Goal: Task Accomplishment & Management: Manage account settings

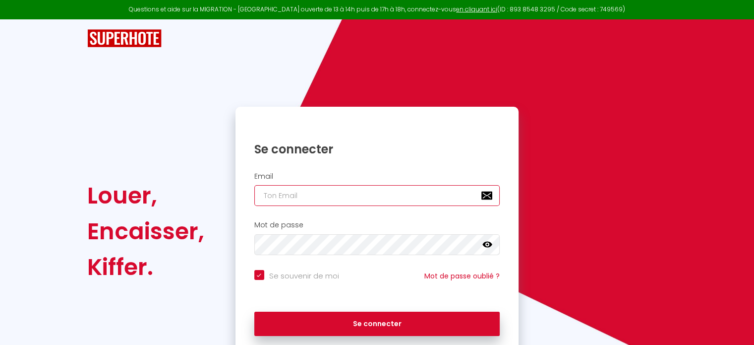
drag, startPoint x: 0, startPoint y: 0, endPoint x: 345, endPoint y: 200, distance: 399.2
click at [345, 200] on input "email" at bounding box center [377, 195] width 246 height 21
paste input "[EMAIL_ADDRESS][DOMAIN_NAME]"
type input "[EMAIL_ADDRESS][DOMAIN_NAME]"
checkbox input "true"
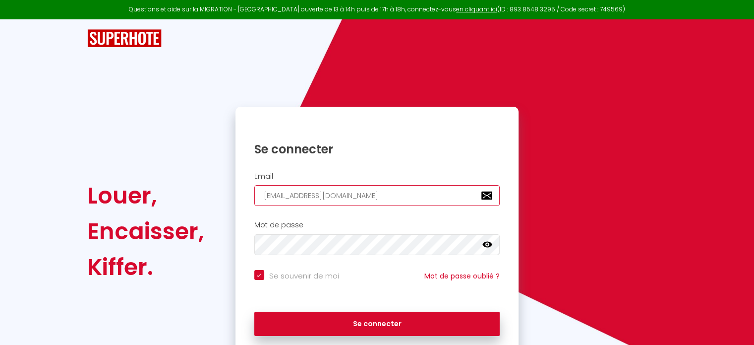
type input "[EMAIL_ADDRESS][DOMAIN_NAME]"
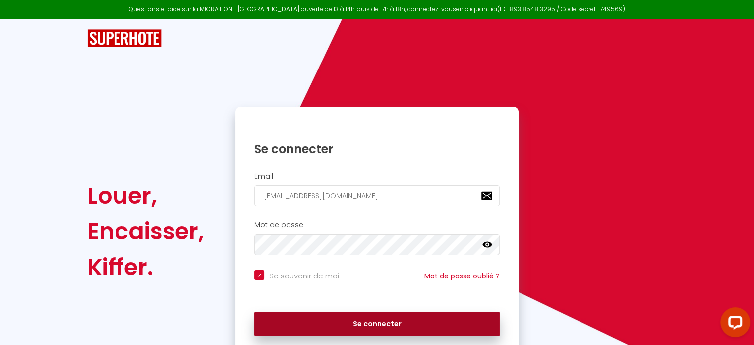
click at [380, 328] on button "Se connecter" at bounding box center [377, 324] width 246 height 25
checkbox input "true"
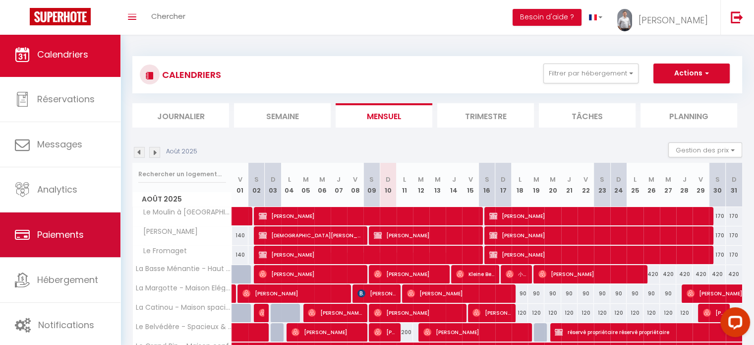
scroll to position [3, 0]
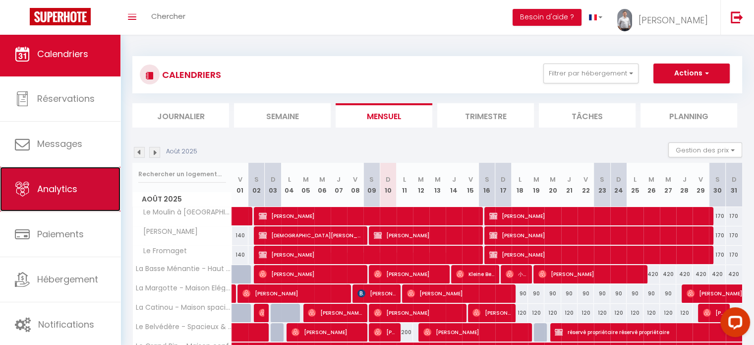
click at [79, 190] on link "Analytics" at bounding box center [60, 189] width 121 height 45
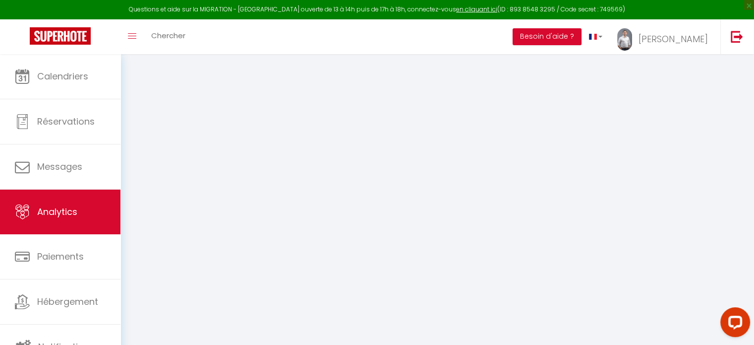
select select "2025"
select select "8"
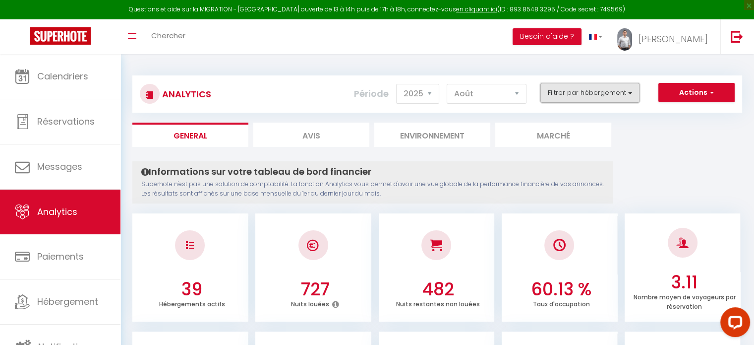
click at [584, 98] on button "Filtrer par hébergement" at bounding box center [590, 93] width 99 height 20
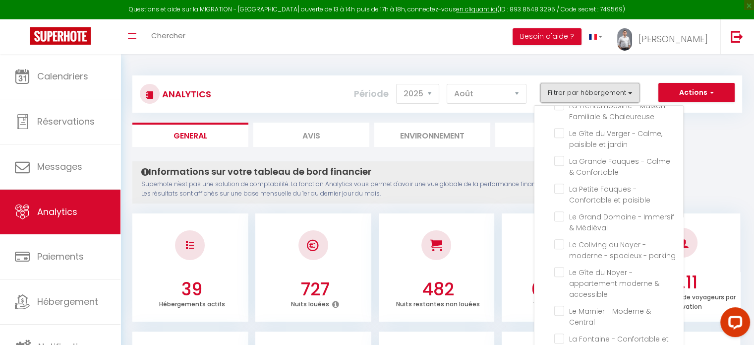
scroll to position [694, 0]
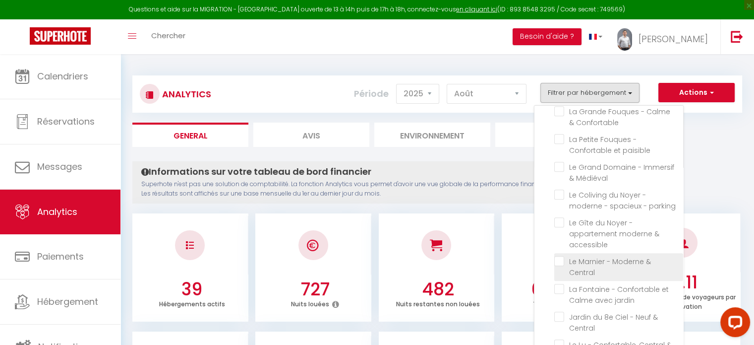
click at [562, 256] on Central "checkbox" at bounding box center [619, 261] width 129 height 10
checkbox Central "true"
checkbox partagés "false"
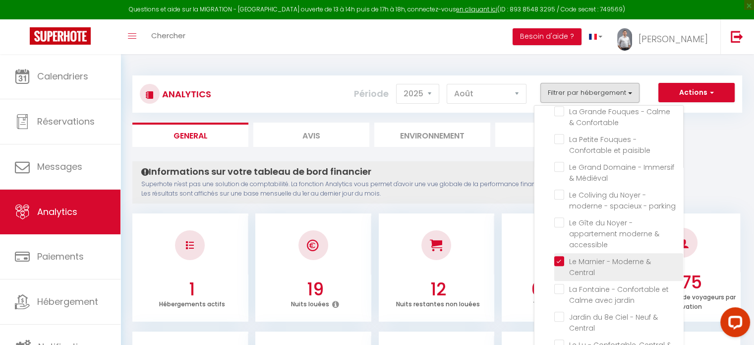
checkbox partagés "false"
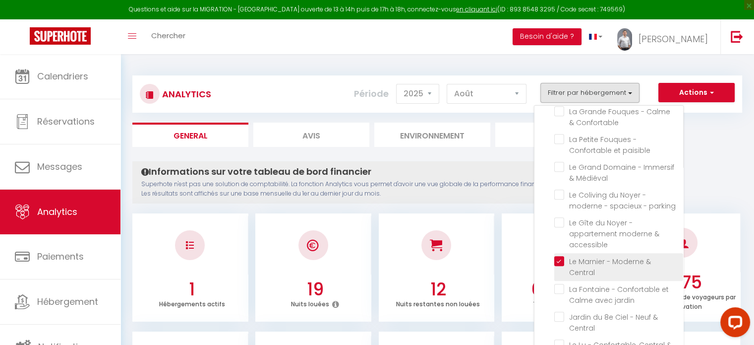
checkbox partagés "false"
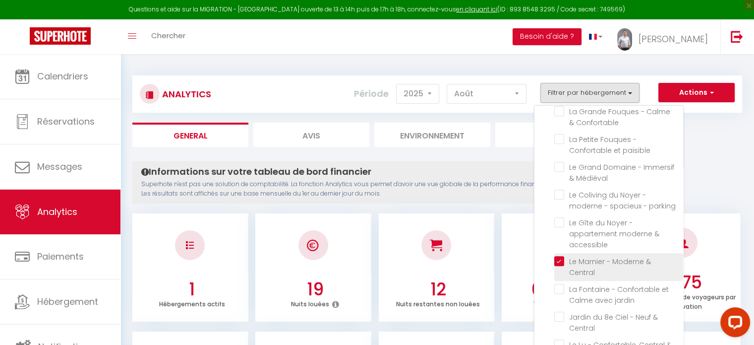
checkbox Foulon "false"
checkbox Plessis "false"
checkbox Fromaget "false"
checkbox Spacieuse "false"
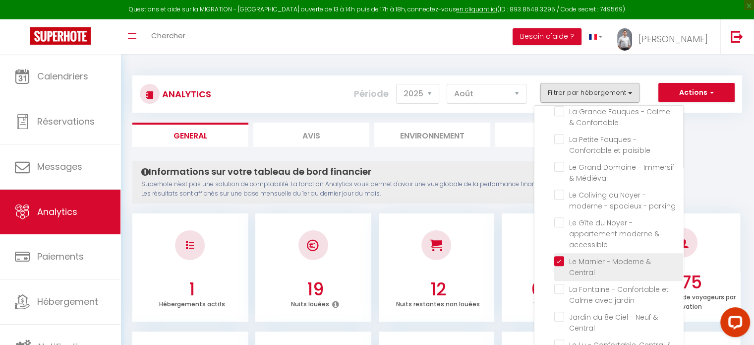
checkbox jardin "false"
checkbox gamme "false"
checkbox jardin "false"
checkbox Chaleureuse "false"
checkbox jardin "false"
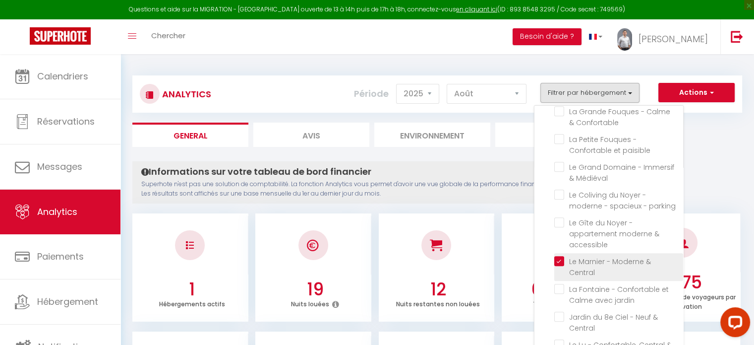
checkbox Confortable "false"
checkbox paisible "false"
checkbox Médiéval "false"
checkbox parking "false"
checkbox accessible "false"
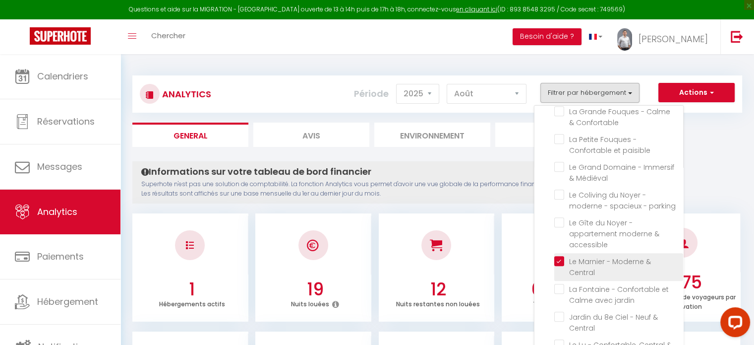
checkbox jardin "false"
checkbox Central "false"
checkbox Spacieux "false"
checkbox Confortable "false"
checkbox centre "false"
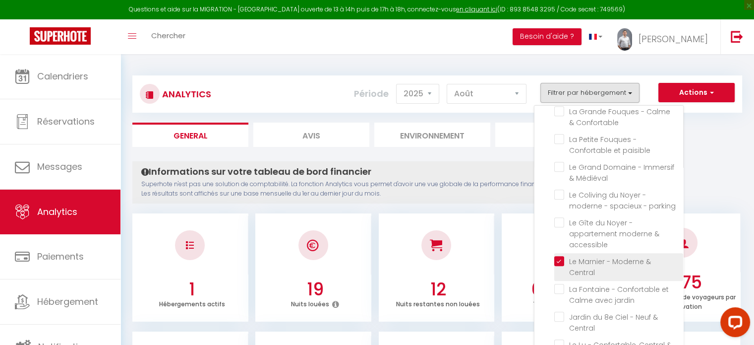
checkbox Central "false"
checkbox confort "false"
checkbox jardin "false"
checkbox accessible "false"
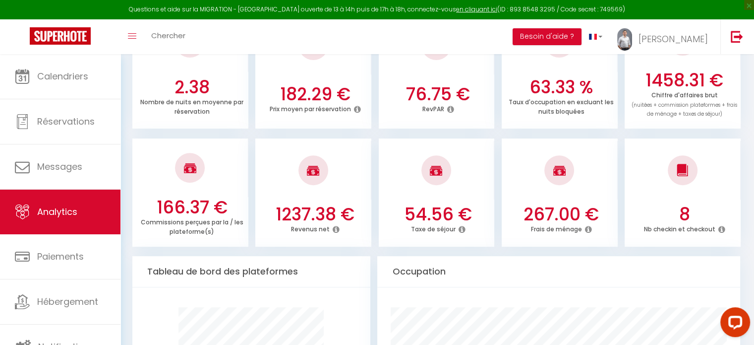
scroll to position [298, 0]
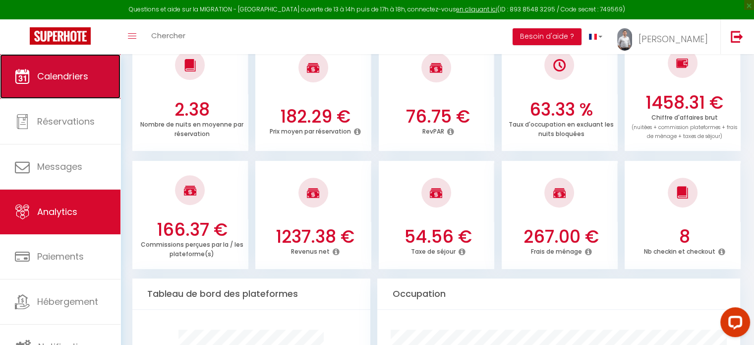
click at [61, 90] on link "Calendriers" at bounding box center [60, 76] width 121 height 45
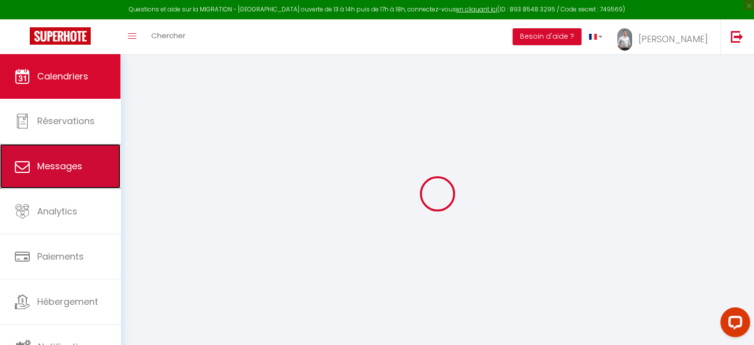
click at [85, 169] on link "Messages" at bounding box center [60, 166] width 121 height 45
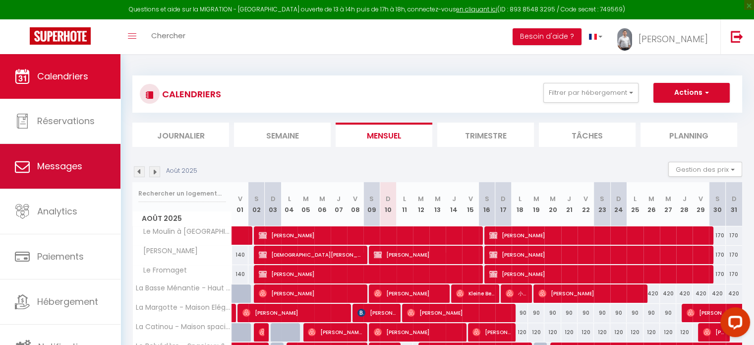
select select "message"
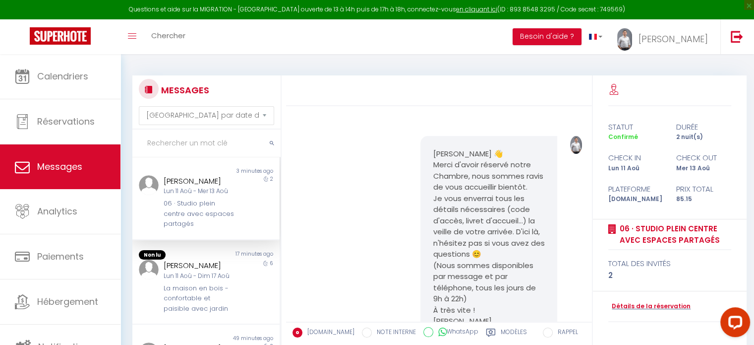
scroll to position [1613, 0]
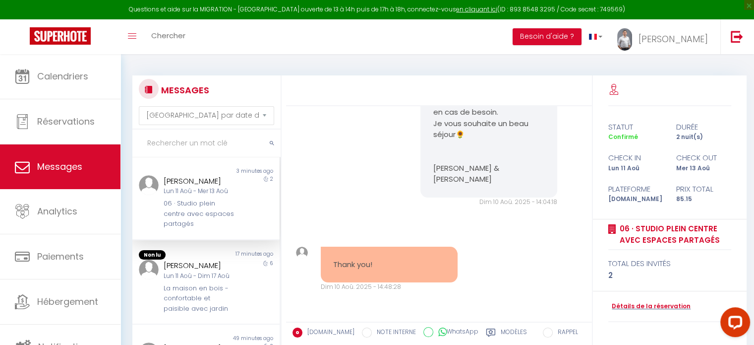
click at [214, 196] on div "[PERSON_NAME] Lun 11 Aoû - Mer 13 Aoû 06 · Studio plein centre avec espaces par…" at bounding box center [200, 202] width 86 height 54
click at [204, 271] on div "Lun 11 Aoû - Dim 17 Aoû" at bounding box center [200, 275] width 73 height 9
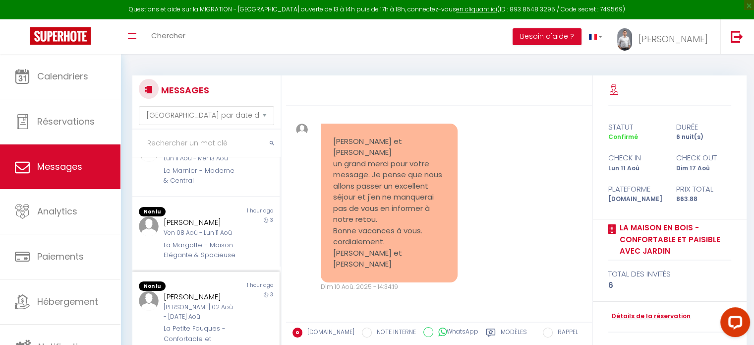
scroll to position [248, 0]
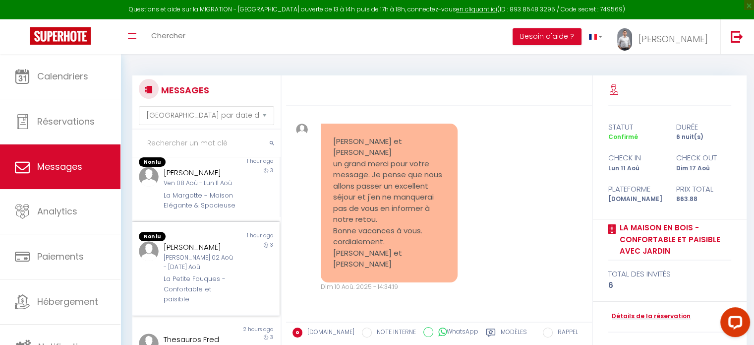
click at [230, 272] on div "[PERSON_NAME] 02 Aoû - [DATE] Aoû" at bounding box center [200, 262] width 73 height 19
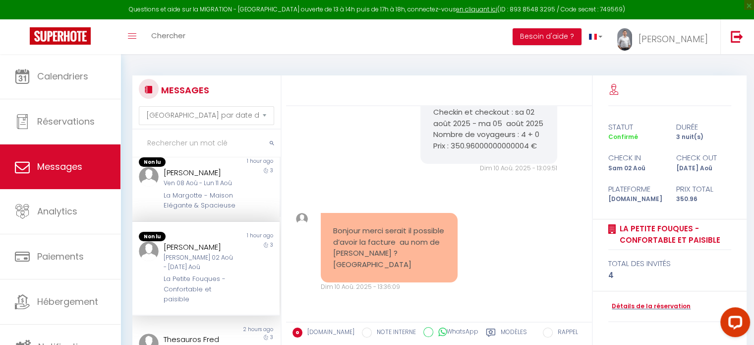
scroll to position [2201, 0]
click at [214, 199] on div "La Margotte - Maison Elégante & Spacieuse" at bounding box center [200, 200] width 73 height 20
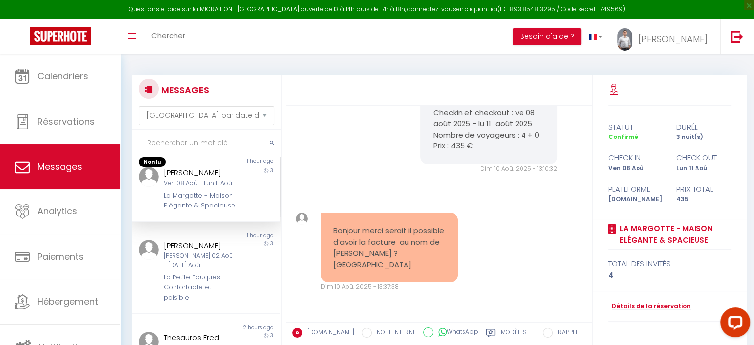
scroll to position [1081, 0]
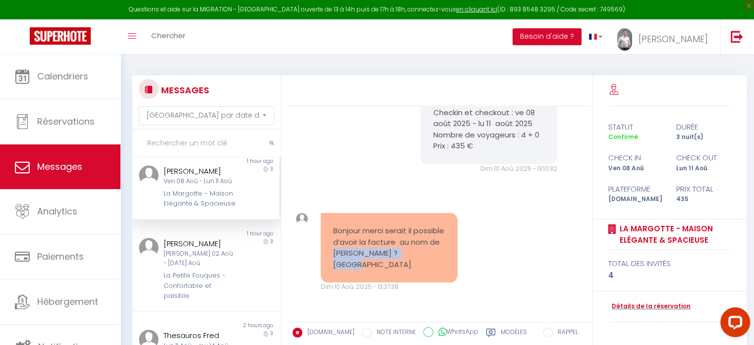
drag, startPoint x: 375, startPoint y: 251, endPoint x: 351, endPoint y: 269, distance: 29.4
click at [351, 269] on pre "Bonjour merci serait il possible d’avoir la facture au nom de [PERSON_NAME] ? […" at bounding box center [389, 247] width 112 height 45
copy pre "[PERSON_NAME]"
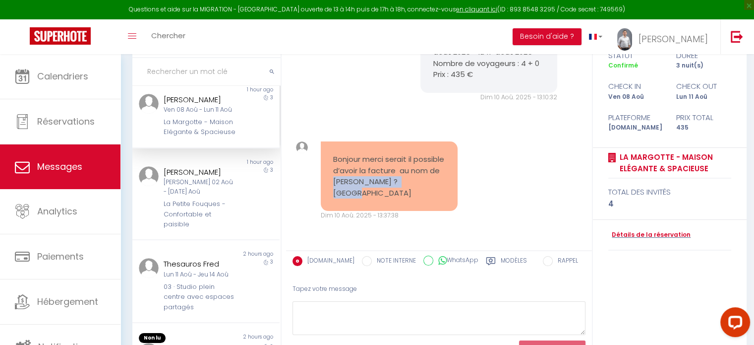
scroll to position [121, 0]
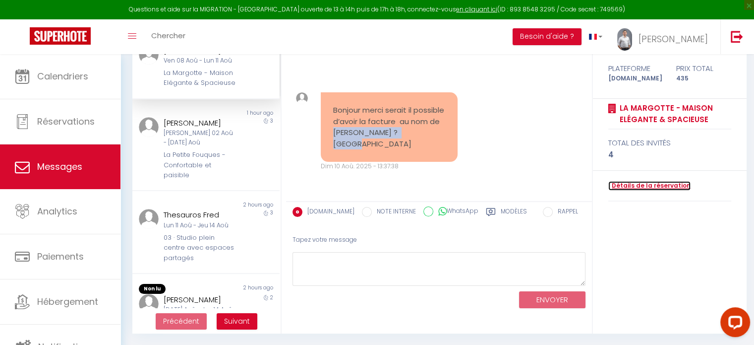
click at [649, 186] on link "Détails de la réservation" at bounding box center [650, 185] width 82 height 9
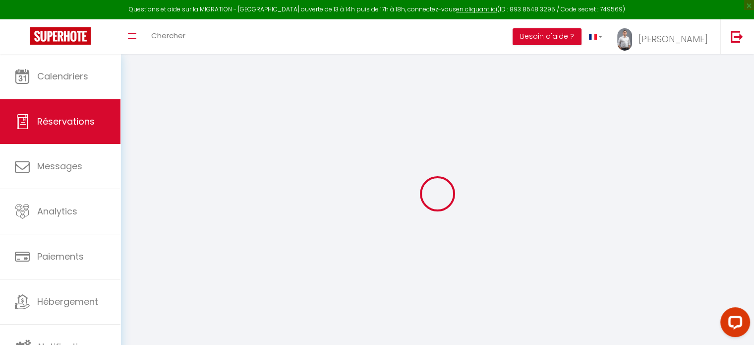
select select "cleaning"
select select "taxes"
select select
checkbox input "false"
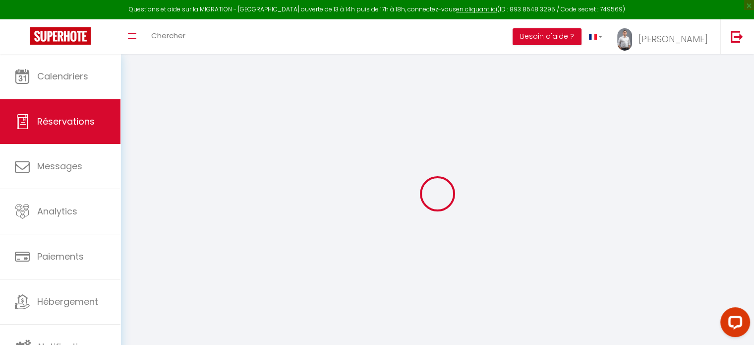
type textarea "** THIS RESERVATION HAS BEEN PRE-PAID ** BOOKING NOTE : Payment charge is EUR 6…"
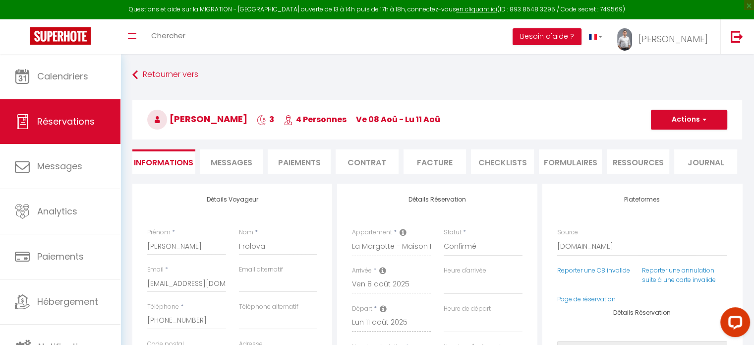
type input "160"
type input "13.1"
select select
checkbox input "false"
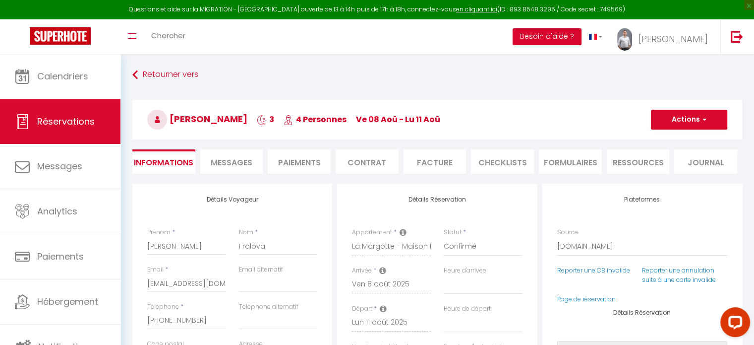
select select
click at [437, 158] on li "Facture" at bounding box center [435, 161] width 63 height 24
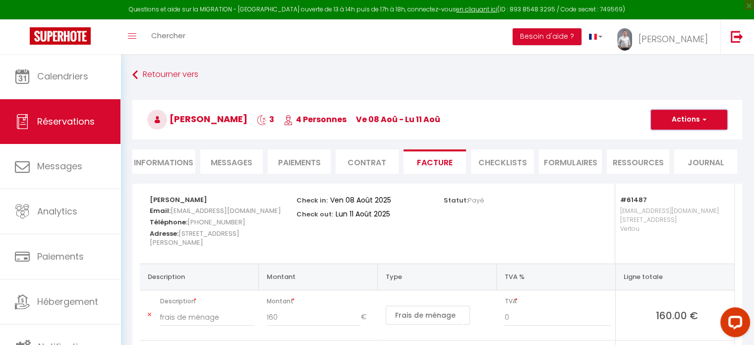
click at [700, 120] on button "Actions" at bounding box center [689, 120] width 76 height 20
click at [685, 148] on link "Aperçu et éditer" at bounding box center [681, 154] width 83 height 13
click at [184, 167] on li "Informations" at bounding box center [163, 161] width 63 height 24
select select
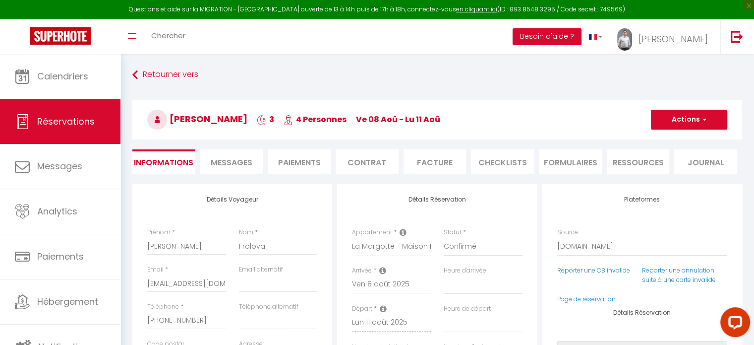
scroll to position [50, 0]
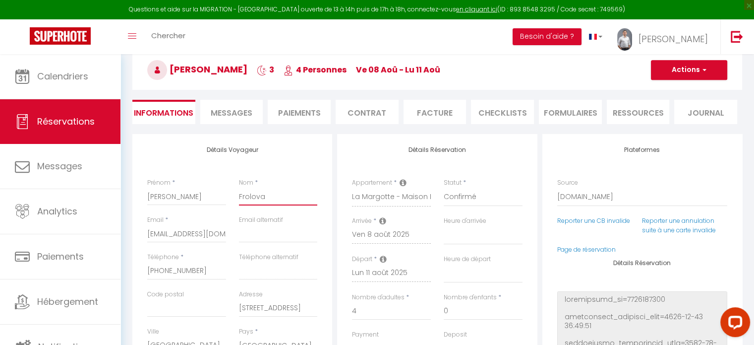
drag, startPoint x: 280, startPoint y: 198, endPoint x: 207, endPoint y: 199, distance: 72.4
click at [207, 199] on div "Prénom * [PERSON_NAME] * [PERSON_NAME]" at bounding box center [233, 196] width 184 height 37
select select
checkbox input "false"
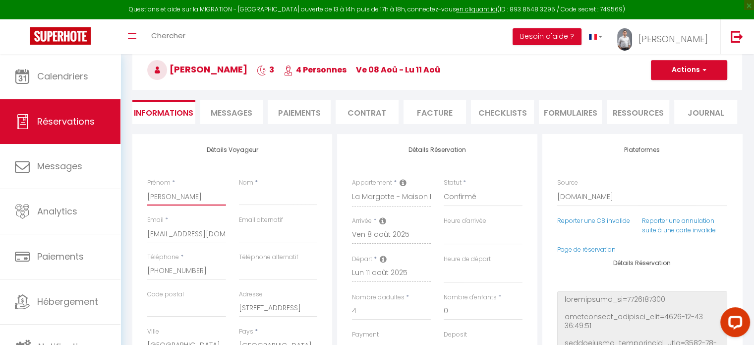
click at [198, 194] on input "[PERSON_NAME]" at bounding box center [186, 197] width 79 height 18
type input "[PERSON_NAME]"
select select
checkbox input "false"
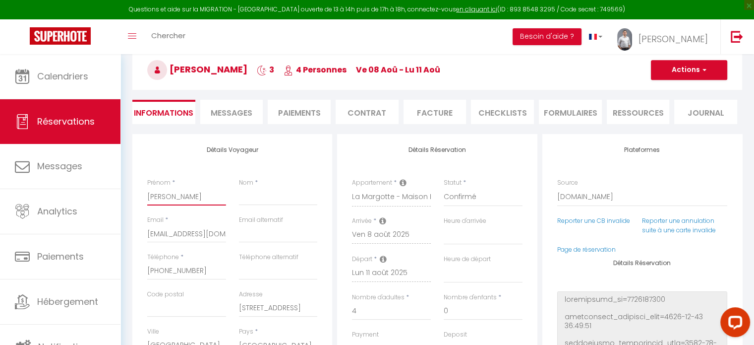
paste input "Frolova"
type input "[PERSON_NAME]"
select select
checkbox input "false"
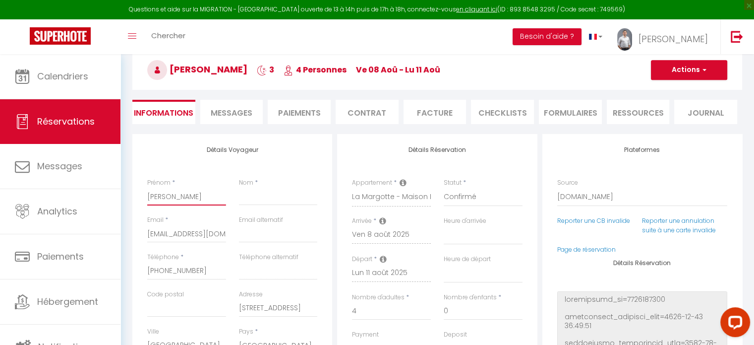
type input "[PERSON_NAME]"
click at [257, 196] on input "Nom" at bounding box center [278, 197] width 79 height 18
type input "S"
select select
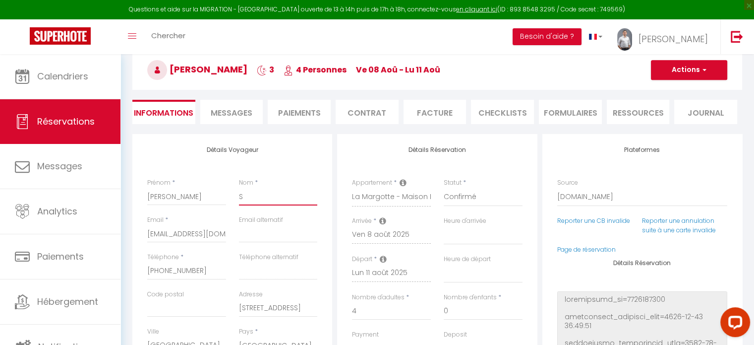
checkbox input "false"
type input "SA"
select select
checkbox input "false"
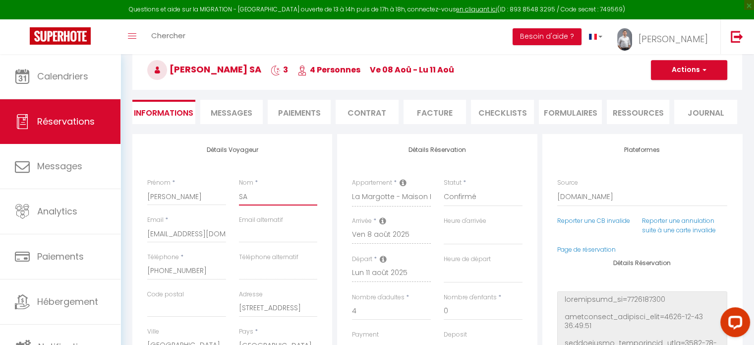
type input "SAS"
select select
checkbox input "false"
type input "SASU"
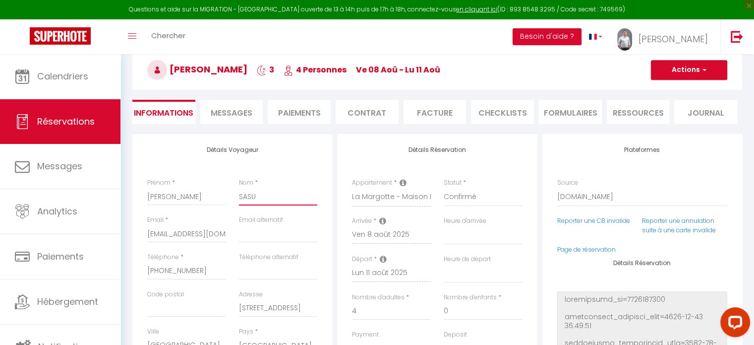
select select
checkbox input "false"
type input "SASU"
click at [536, 67] on h3 "[PERSON_NAME] 3 4 Personnes ve 08 Aoû - lu 11 Aoû" at bounding box center [437, 70] width 610 height 40
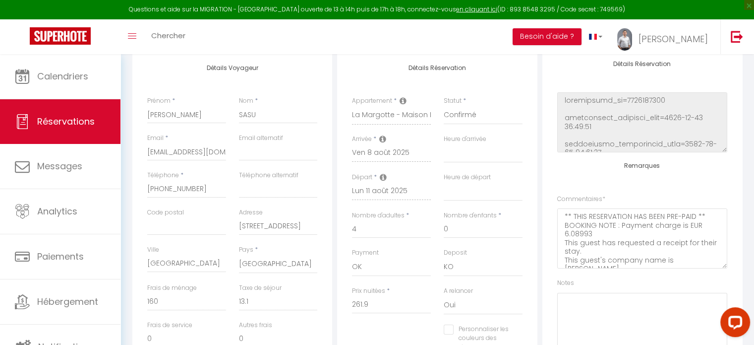
scroll to position [0, 0]
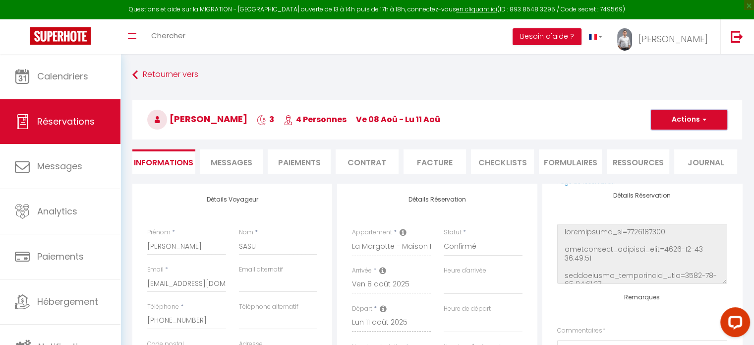
click at [686, 118] on button "Actions" at bounding box center [689, 120] width 76 height 20
click at [663, 135] on link "Enregistrer" at bounding box center [679, 141] width 78 height 13
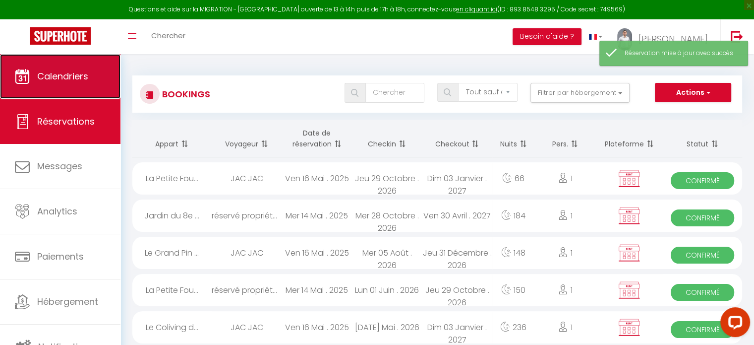
click at [71, 75] on span "Calendriers" at bounding box center [62, 76] width 51 height 12
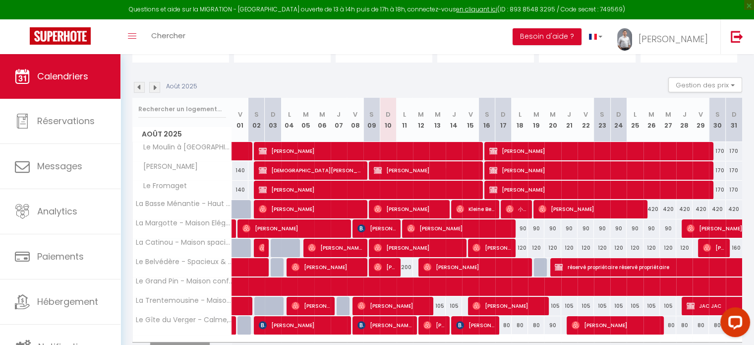
scroll to position [138, 0]
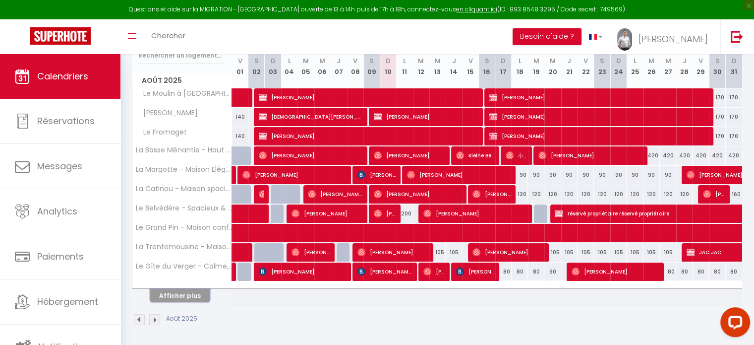
click at [198, 292] on button "Afficher plus" at bounding box center [180, 295] width 60 height 13
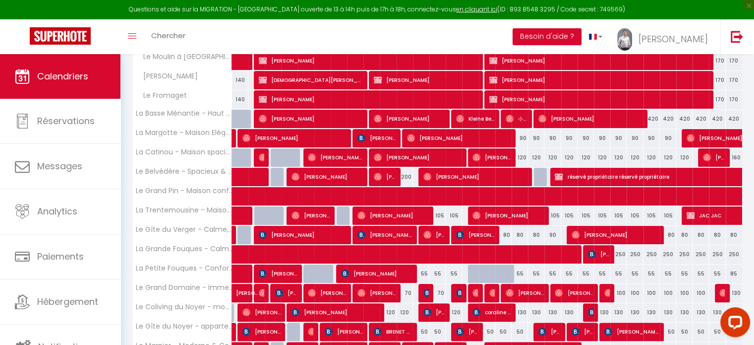
scroll to position [287, 0]
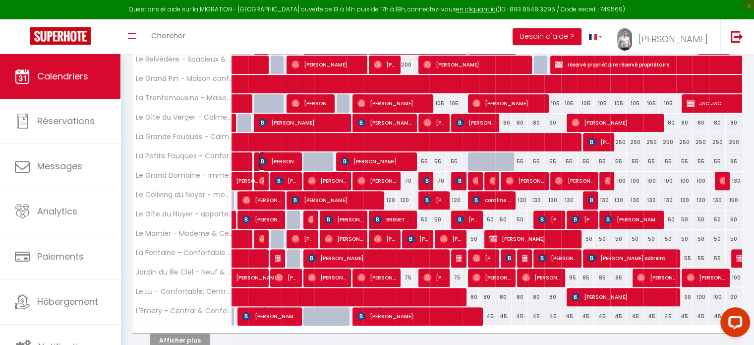
click at [268, 158] on span "[PERSON_NAME]" at bounding box center [278, 161] width 38 height 19
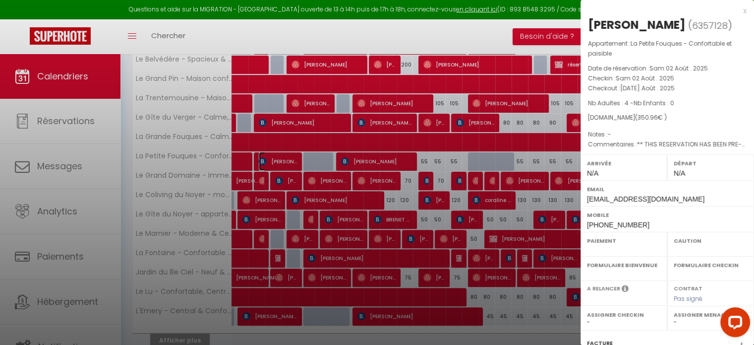
select select "OK"
select select "0"
select select "1"
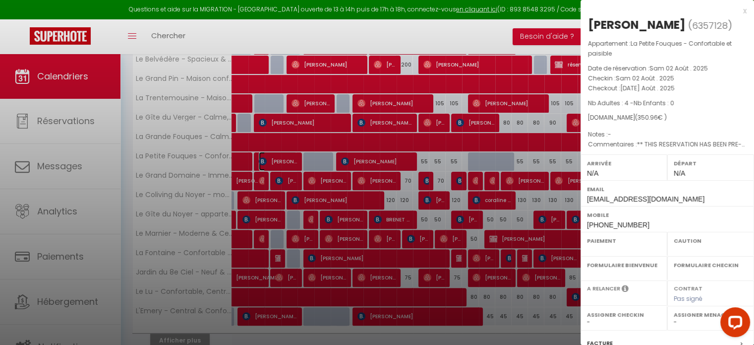
select select
select select "46129"
select select "49858"
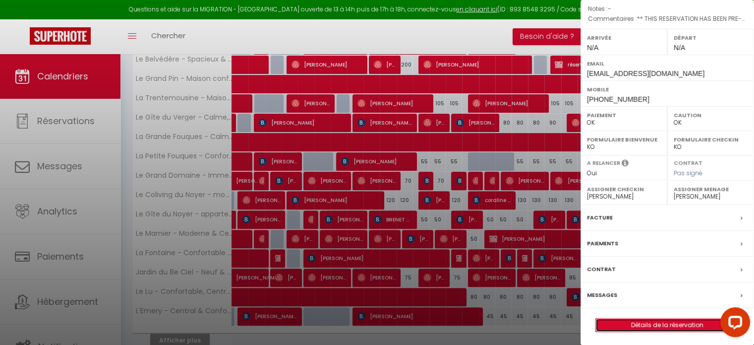
click at [673, 318] on link "Détails de la réservation" at bounding box center [667, 324] width 143 height 13
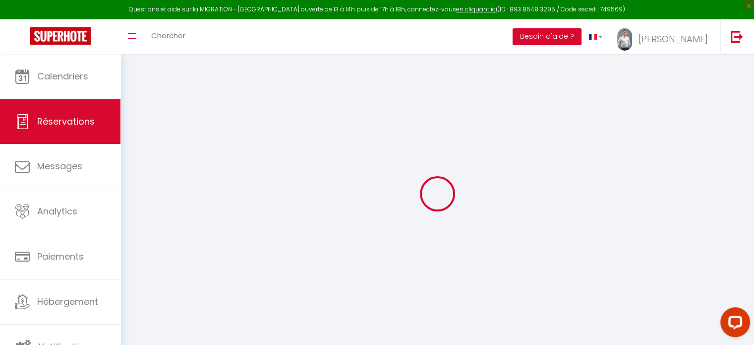
type input "[PERSON_NAME]"
type input "Frolova"
type input "[EMAIL_ADDRESS][DOMAIN_NAME]"
type input "[PHONE_NUMBER]"
type input "."
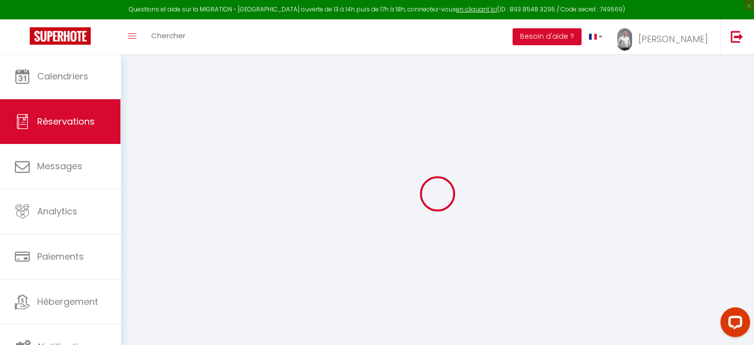
select select "FR"
type input "51.16"
type input "4.91"
select select "66826"
select select "1"
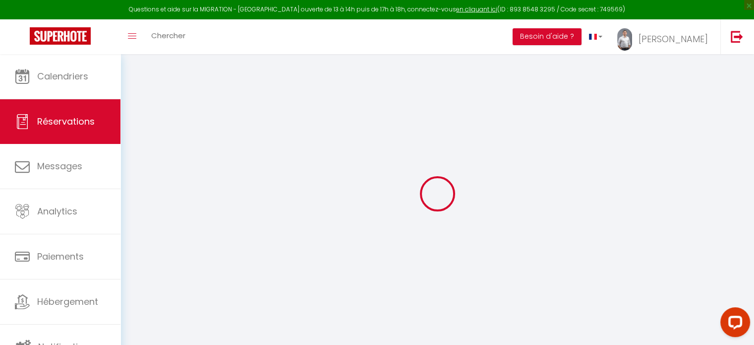
select select
type input "4"
select select "12"
select select "15"
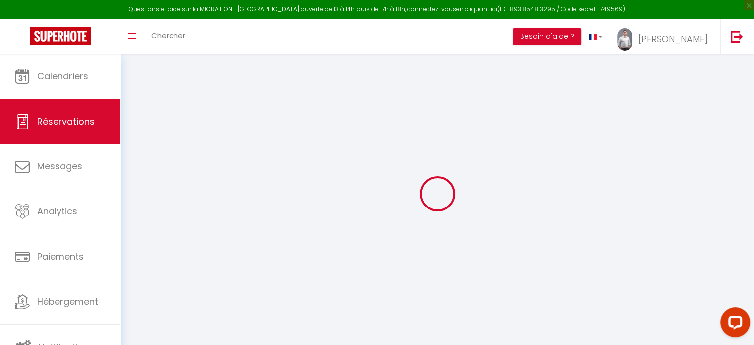
type input "197.1"
checkbox input "false"
type input "0"
select select "2"
type input "0"
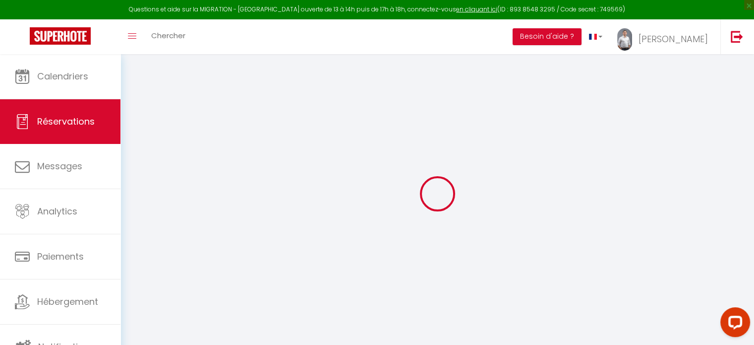
type input "0"
select select
checkbox input "false"
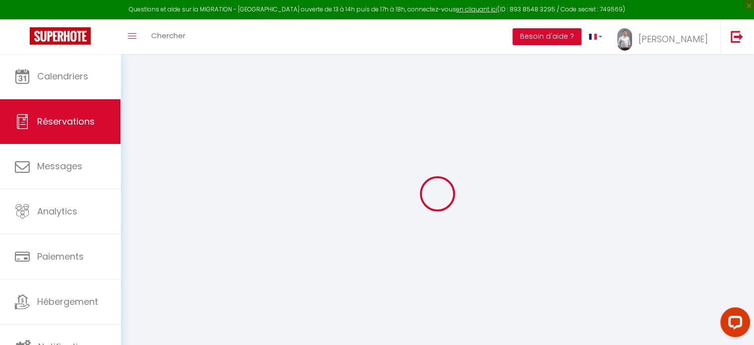
select select
checkbox input "false"
select select
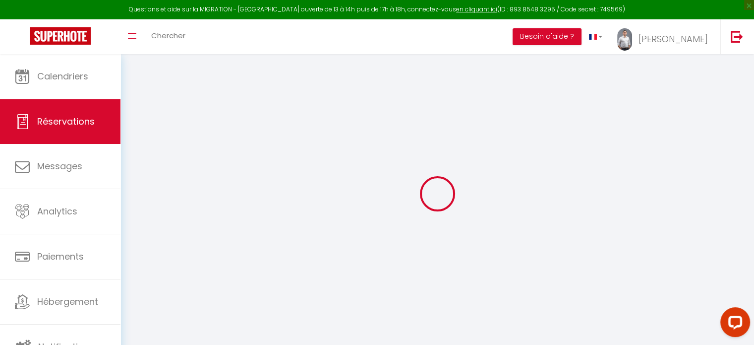
checkbox input "false"
type textarea "** THIS RESERVATION HAS BEEN PRE-PAID ** BOOKING NOTE : Payment charge is EUR 4…"
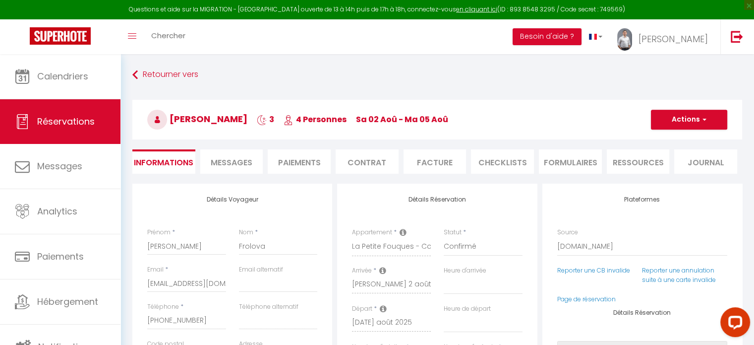
type input "144"
type input "9.86"
select select
checkbox input "false"
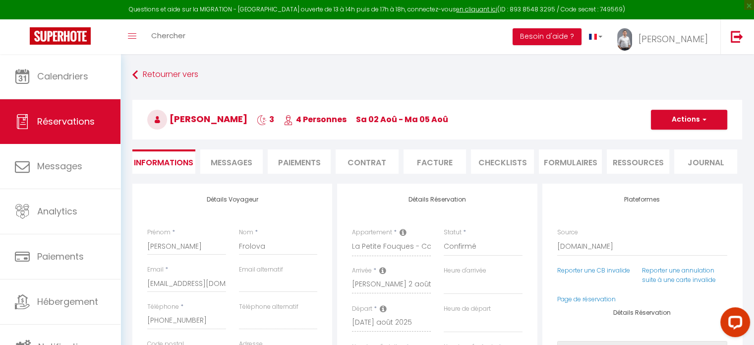
select select
drag, startPoint x: 269, startPoint y: 250, endPoint x: 228, endPoint y: 242, distance: 42.5
click at [228, 242] on div "Prénom * [PERSON_NAME] * [PERSON_NAME]" at bounding box center [233, 246] width 184 height 37
select select
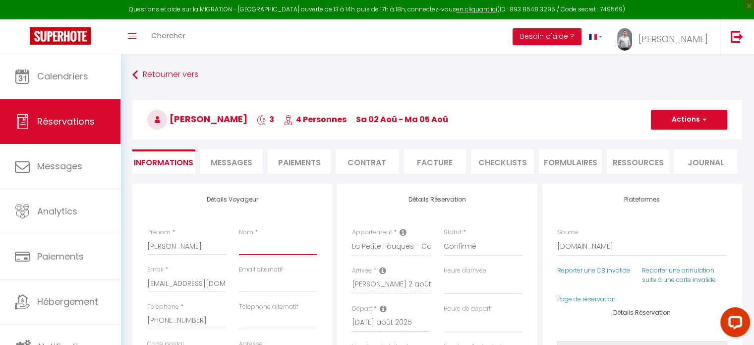
select select
checkbox input "false"
click at [188, 246] on input "[PERSON_NAME]" at bounding box center [186, 246] width 79 height 18
type input "[PERSON_NAME]"
select select
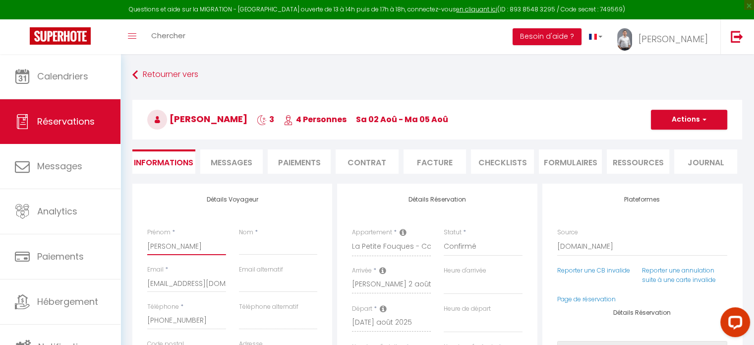
select select
checkbox input "false"
paste input "Frolova"
type input "[PERSON_NAME]"
select select
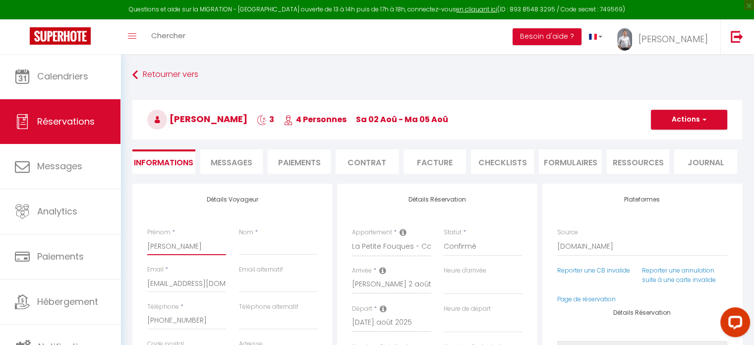
select select
checkbox input "false"
type input "[PERSON_NAME]"
click at [260, 252] on input "Nom" at bounding box center [278, 246] width 79 height 18
type input "S"
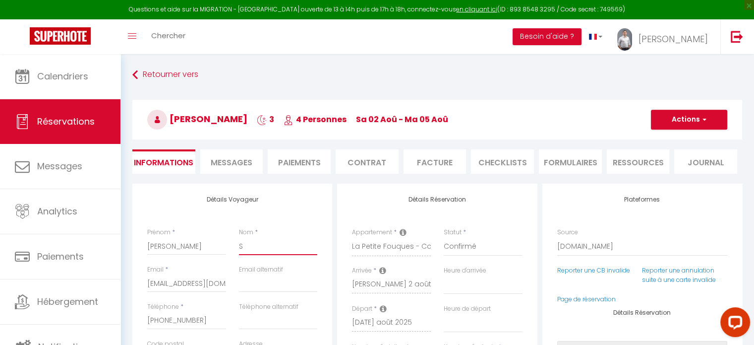
select select
checkbox input "false"
type input "SAS"
select select
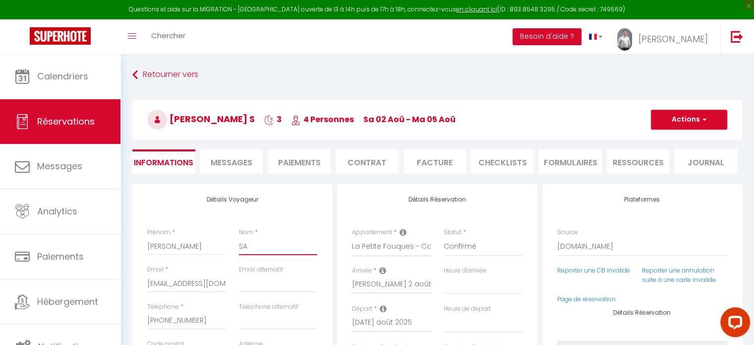
select select
checkbox input "false"
select select
checkbox input "false"
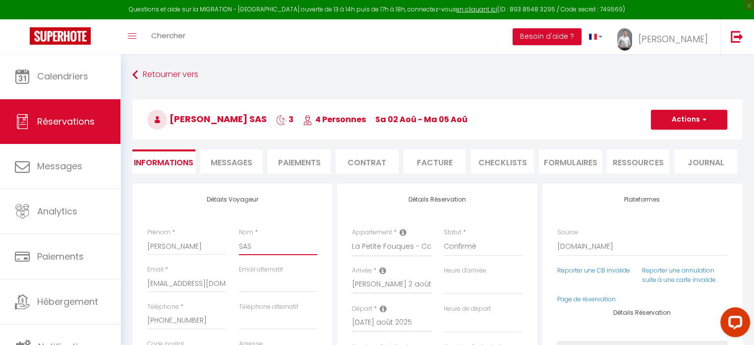
type input "SASU"
select select
checkbox input "false"
type input "SASU"
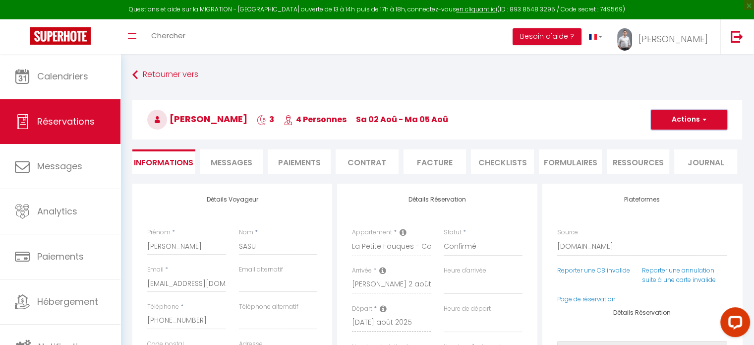
click at [700, 123] on span "button" at bounding box center [703, 119] width 6 height 9
click at [680, 140] on link "Enregistrer" at bounding box center [679, 141] width 78 height 13
select select "not_cancelled"
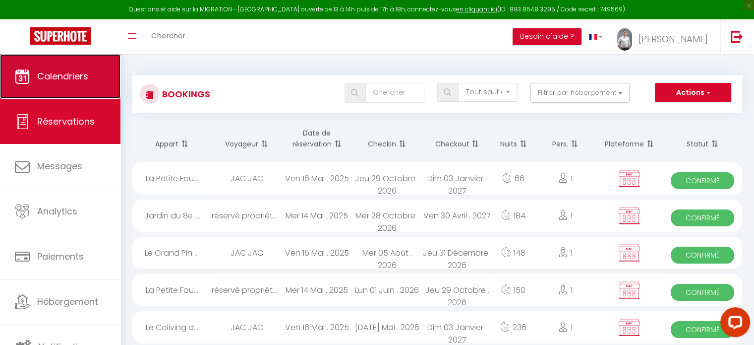
click at [96, 59] on link "Calendriers" at bounding box center [60, 76] width 121 height 45
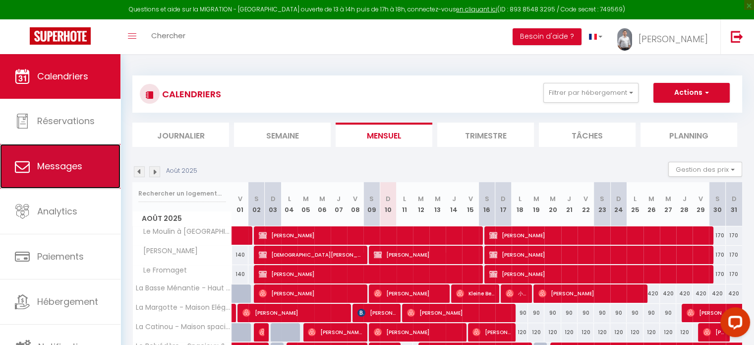
click at [85, 173] on link "Messages" at bounding box center [60, 166] width 121 height 45
select select "message"
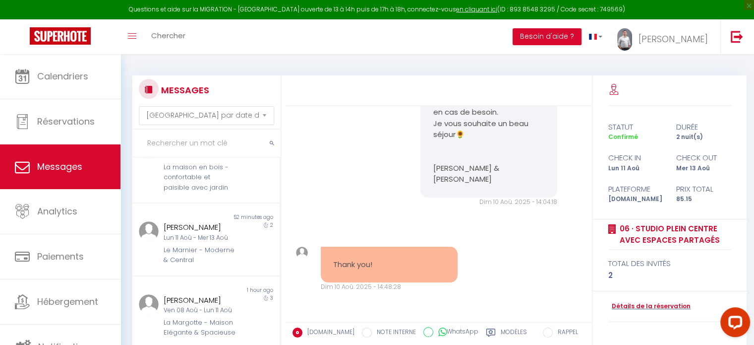
scroll to position [149, 0]
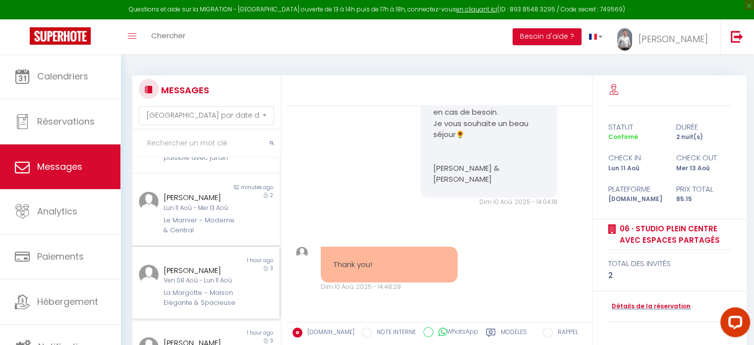
click at [218, 274] on div "[PERSON_NAME]" at bounding box center [200, 270] width 73 height 12
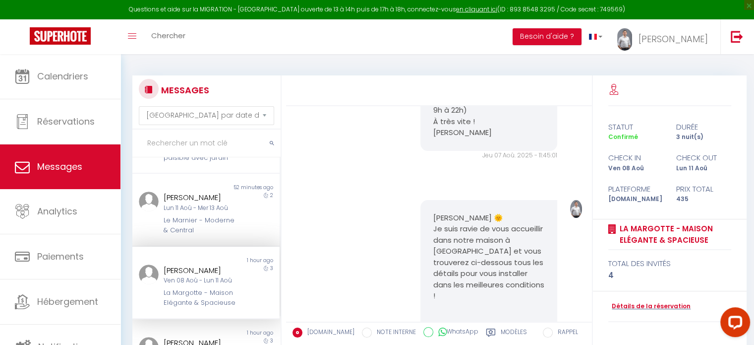
scroll to position [89, 0]
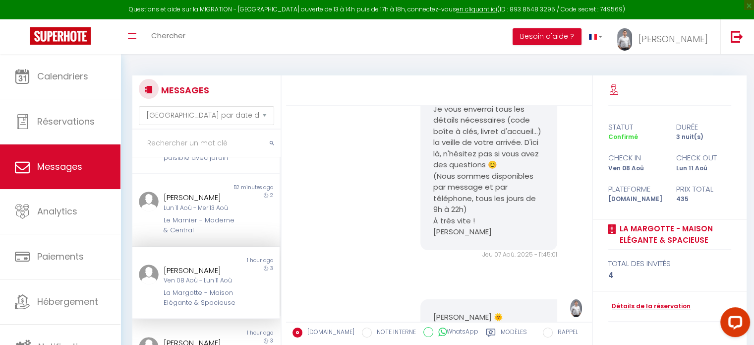
click at [202, 276] on div "[PERSON_NAME]" at bounding box center [200, 270] width 73 height 12
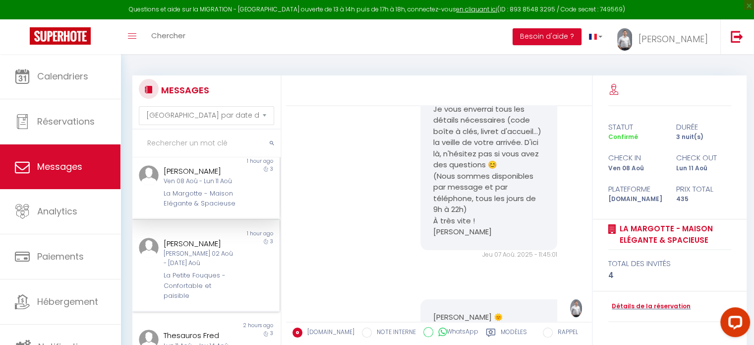
click at [212, 250] on div "[PERSON_NAME]" at bounding box center [200, 244] width 73 height 12
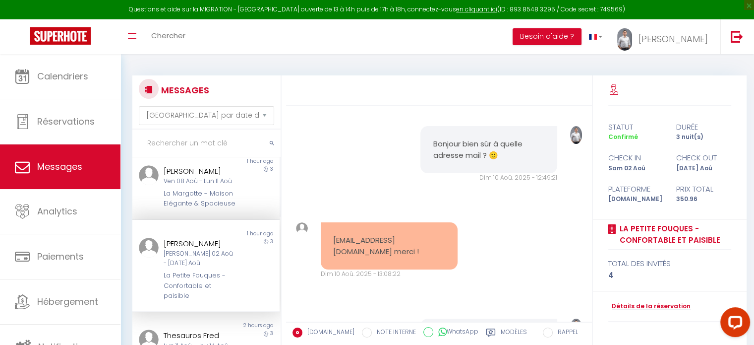
scroll to position [1854, 0]
drag, startPoint x: 333, startPoint y: 240, endPoint x: 341, endPoint y: 253, distance: 15.8
click at [341, 253] on pre "[EMAIL_ADDRESS][DOMAIN_NAME] merci !" at bounding box center [389, 246] width 112 height 22
copy pre "[EMAIL_ADDRESS][DOMAIN_NAME]"
click at [201, 202] on div "La Margotte - Maison Elégante & Spacieuse" at bounding box center [200, 198] width 73 height 20
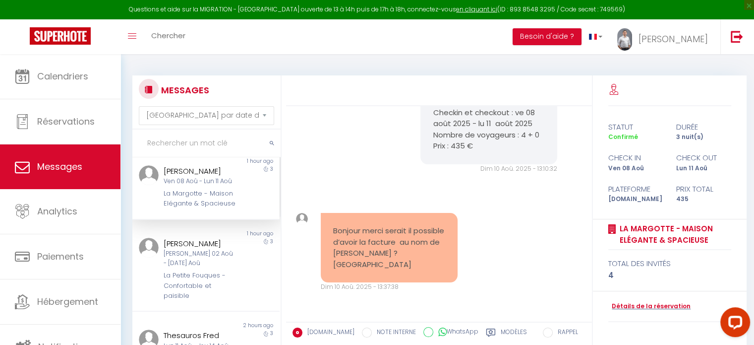
scroll to position [1081, 0]
click at [635, 307] on link "Détails de la réservation" at bounding box center [650, 306] width 82 height 9
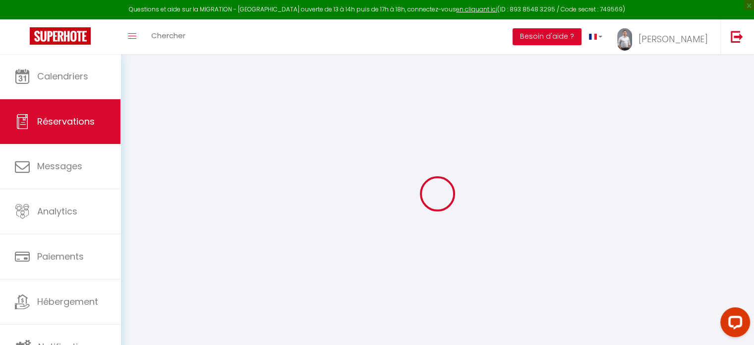
type input "[PERSON_NAME]"
type input "SASU"
type input "[EMAIL_ADDRESS][DOMAIN_NAME]"
type input "[PHONE_NUMBER]"
type input "[STREET_ADDRESS]"
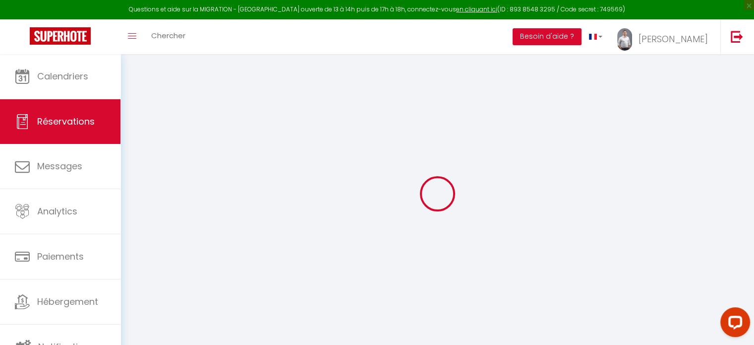
type input "[GEOGRAPHIC_DATA]"
select select "FR"
type input "63.28"
type input "6.09"
select select "61487"
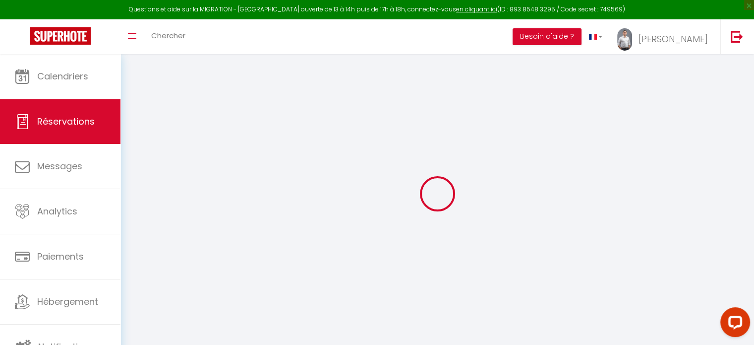
select select "1"
select select
type input "4"
select select "12"
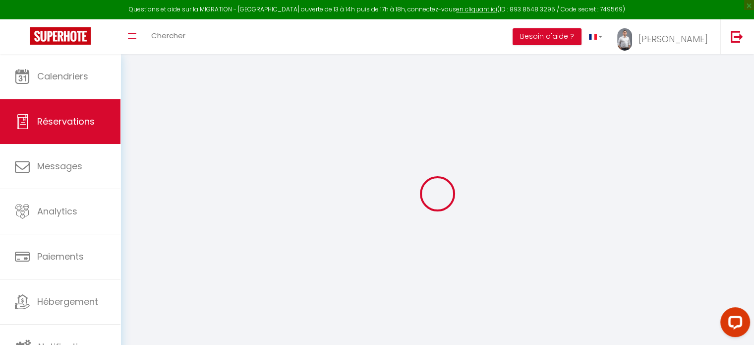
select select
type input "261.9"
checkbox input "false"
type input "0"
select select "2"
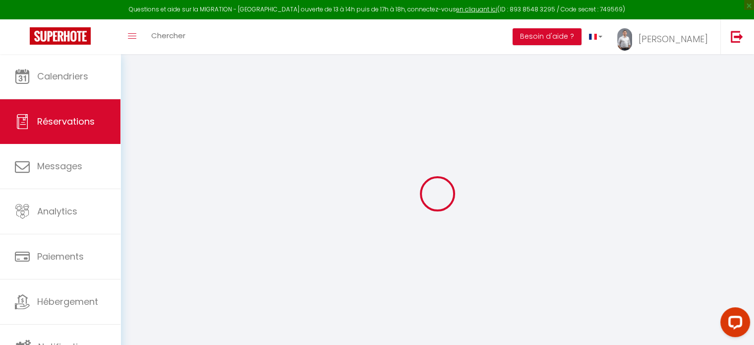
type input "0"
select select
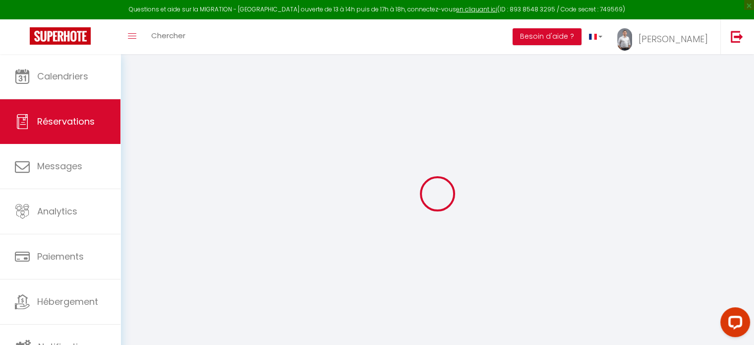
select select "14"
checkbox input "false"
select select
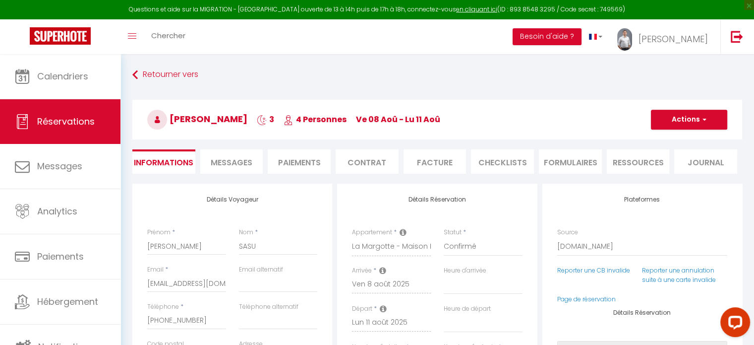
click at [427, 167] on li "Facture" at bounding box center [435, 161] width 63 height 24
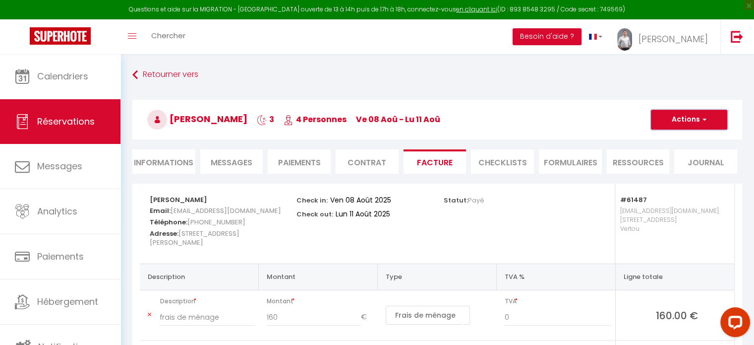
click at [699, 119] on button "Actions" at bounding box center [689, 120] width 76 height 20
click at [697, 152] on link "Aperçu et éditer" at bounding box center [681, 154] width 83 height 13
click at [671, 123] on button "Actions" at bounding box center [689, 120] width 76 height 20
click at [691, 163] on link "Envoyer la facture" at bounding box center [681, 167] width 83 height 13
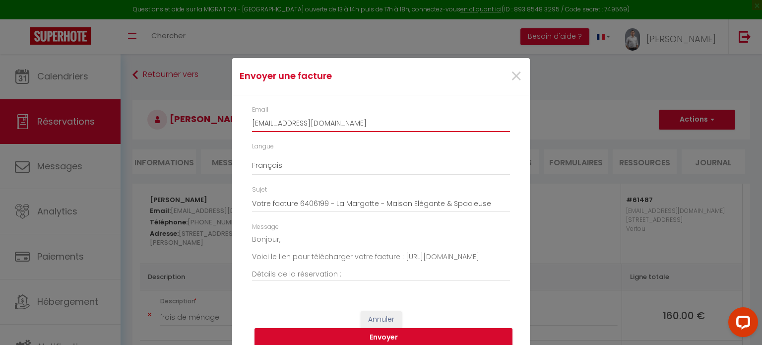
drag, startPoint x: 397, startPoint y: 129, endPoint x: 68, endPoint y: 100, distance: 330.1
click at [68, 100] on div "Envoyer une facture × Email [EMAIL_ADDRESS][DOMAIN_NAME] Langue Anglais Françai…" at bounding box center [381, 172] width 762 height 345
paste input "[EMAIL_ADDRESS]"
click at [453, 337] on button "Envoyer" at bounding box center [383, 337] width 258 height 19
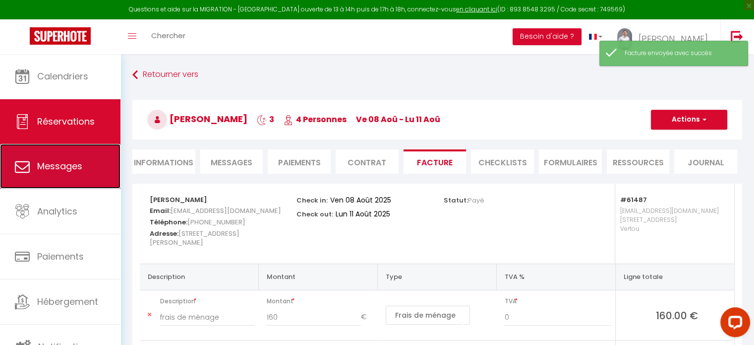
click at [89, 162] on link "Messages" at bounding box center [60, 166] width 121 height 45
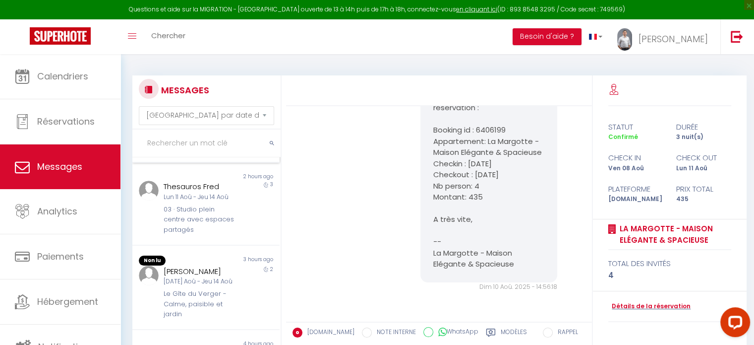
scroll to position [347, 0]
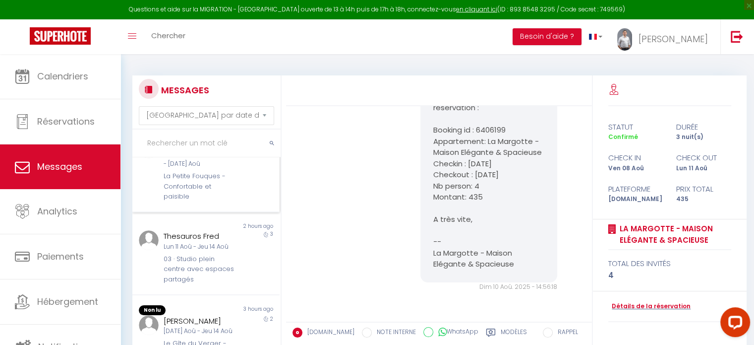
click at [214, 169] on div "[PERSON_NAME] 02 Aoû - [DATE] Aoû" at bounding box center [200, 159] width 73 height 19
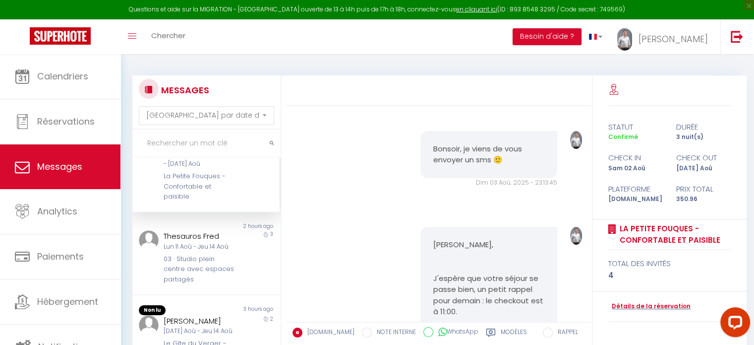
scroll to position [2201, 0]
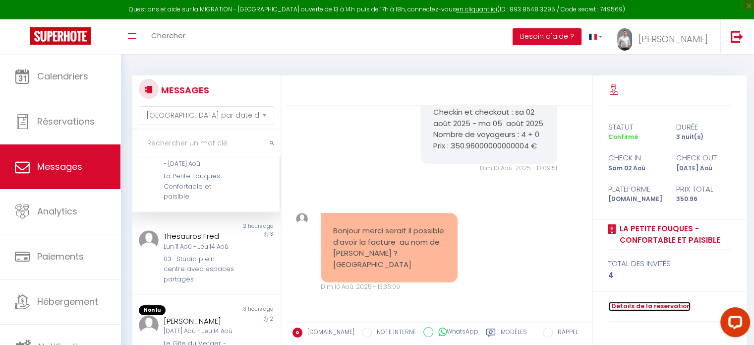
click at [664, 303] on link "Détails de la réservation" at bounding box center [650, 306] width 82 height 9
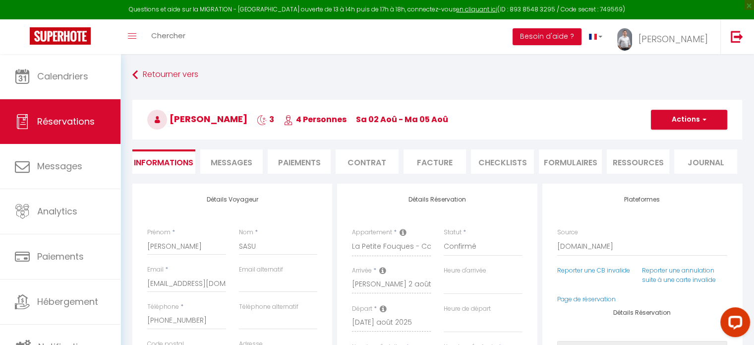
click at [430, 165] on li "Facture" at bounding box center [435, 161] width 63 height 24
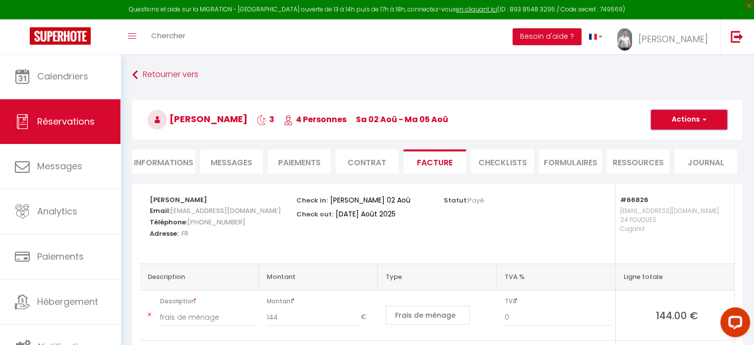
click at [713, 121] on button "Actions" at bounding box center [689, 120] width 76 height 20
click at [683, 153] on link "Aperçu et éditer" at bounding box center [681, 154] width 83 height 13
click at [700, 120] on span "button" at bounding box center [703, 119] width 6 height 9
click at [692, 165] on link "Envoyer la facture" at bounding box center [681, 167] width 83 height 13
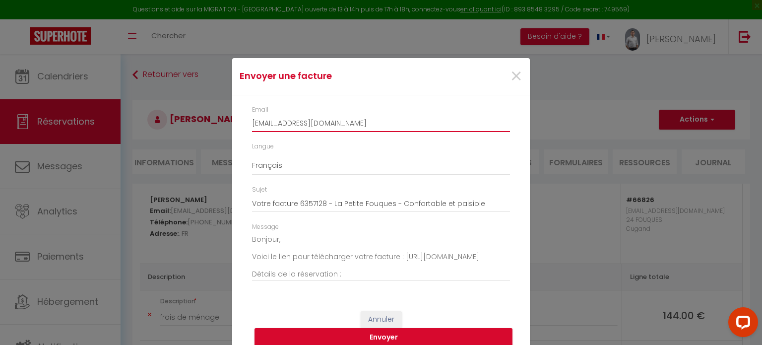
drag, startPoint x: 404, startPoint y: 123, endPoint x: 150, endPoint y: 123, distance: 254.0
click at [150, 123] on div "Envoyer une facture × Email [EMAIL_ADDRESS][DOMAIN_NAME] Langue Anglais Françai…" at bounding box center [381, 172] width 762 height 345
paste input "[EMAIL_ADDRESS]"
click at [417, 332] on button "Envoyer" at bounding box center [383, 337] width 258 height 19
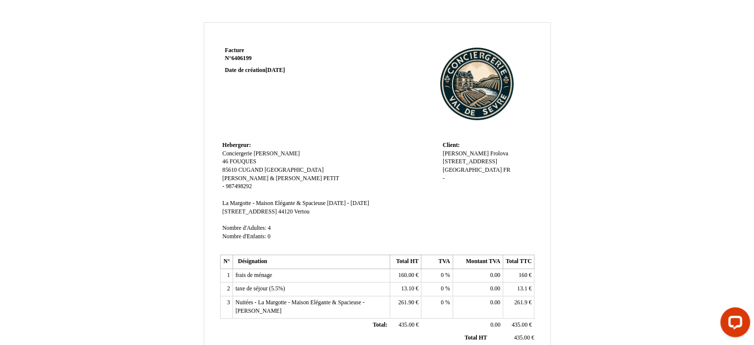
click at [454, 156] on span "[PERSON_NAME]" at bounding box center [466, 153] width 46 height 6
drag, startPoint x: 488, startPoint y: 156, endPoint x: 382, endPoint y: 150, distance: 106.3
click at [382, 150] on tr "Hebergeur: Hebergeur: Conciergerie Val de Sèvre Conciergerie Val de Sèvre 46 FO…" at bounding box center [377, 195] width 315 height 113
click at [382, 150] on td "Hebergeur: Hebergeur: Conciergerie Val de Sèvre Conciergerie Val de Sèvre 46 FO…" at bounding box center [330, 195] width 220 height 113
click at [461, 153] on span "[PERSON_NAME]" at bounding box center [466, 153] width 46 height 6
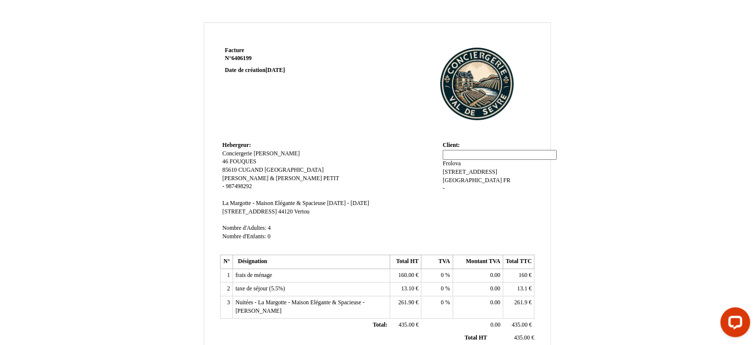
paste input "[PERSON_NAME]"
type input "[PERSON_NAME]"
click at [604, 166] on div "Facture Facture N° 6406199 6406199 Date de création 07 August 2025 Hebergeur: H…" at bounding box center [377, 310] width 580 height 576
click at [508, 153] on span "Frolova" at bounding box center [500, 153] width 18 height 6
click at [594, 157] on div "Facture Facture N° 6406199 6406199 Date de création 07 August 2025 Hebergeur: H…" at bounding box center [377, 310] width 580 height 576
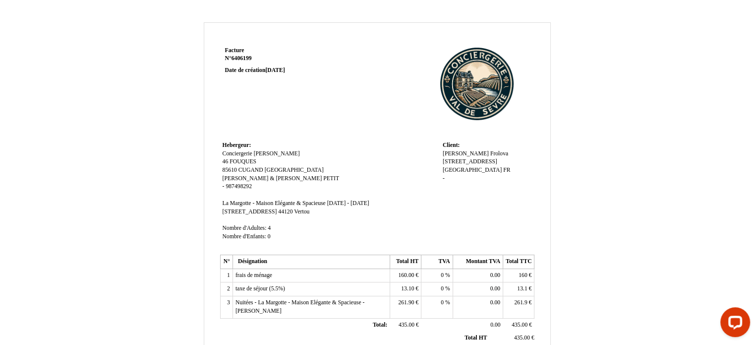
click at [486, 153] on span "[PERSON_NAME]" at bounding box center [466, 153] width 46 height 6
click at [569, 172] on div "Facture Facture N° 6406199 6406199 Date de création 07 August 2025 Hebergeur: H…" at bounding box center [377, 310] width 580 height 576
click at [506, 154] on span "Frolova" at bounding box center [500, 153] width 18 height 6
drag, startPoint x: 482, startPoint y: 164, endPoint x: 407, endPoint y: 167, distance: 75.5
click at [407, 167] on tr "Hebergeur: Hebergeur: Conciergerie Val de Sèvre Conciergerie Val de Sèvre 46 FO…" at bounding box center [377, 195] width 315 height 113
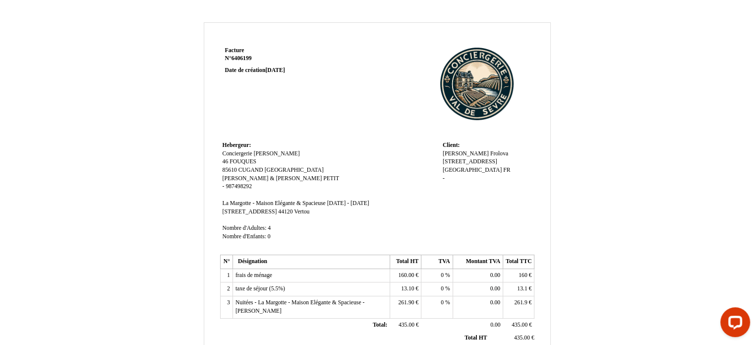
click at [615, 174] on div "Facture Facture N° 6406199 6406199 Date de création 07 August 2025 Hebergeur: H…" at bounding box center [377, 310] width 580 height 576
click at [520, 156] on div "Elizaveta Frolova SASU Elizaveta Frolova SASU Frolova Frolova 4 Rue Thiers 4 Ru…" at bounding box center [487, 171] width 89 height 42
click at [508, 153] on span "Frolova" at bounding box center [500, 153] width 18 height 6
type input "F"
click at [546, 176] on div "Facture Facture N° 6406199 6406199 Date de création 07 August 2025 Hebergeur: H…" at bounding box center [377, 302] width 346 height 516
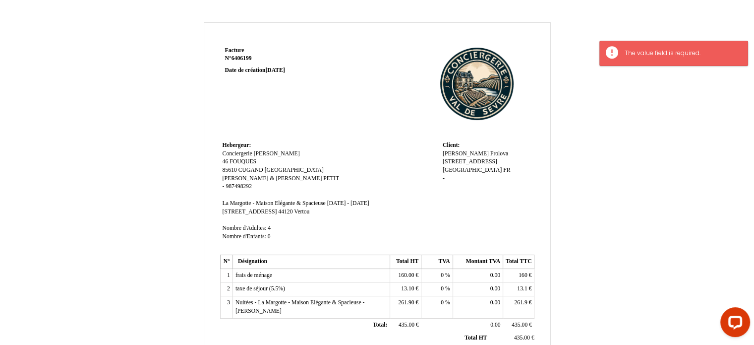
click at [508, 153] on span "Frolova" at bounding box center [500, 153] width 18 height 6
type input "F"
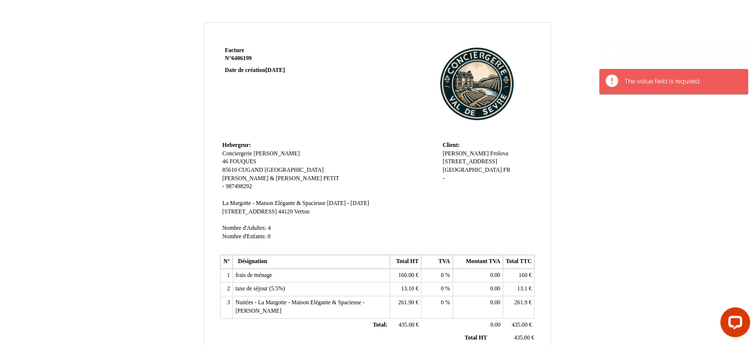
click at [666, 172] on div "Facture Facture N° 6406199 6406199 Date de création 07 August 2025 Hebergeur: H…" at bounding box center [377, 310] width 580 height 576
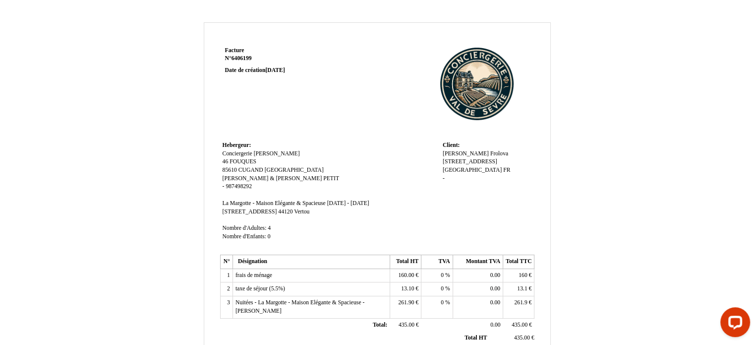
click at [508, 153] on span "Frolova" at bounding box center [500, 153] width 18 height 6
type input "F"
type input "."
click at [658, 152] on div "Facture Facture N° 6406199 6406199 Date de création 07 August 2025 Hebergeur: H…" at bounding box center [377, 310] width 580 height 576
